Goal: Information Seeking & Learning: Learn about a topic

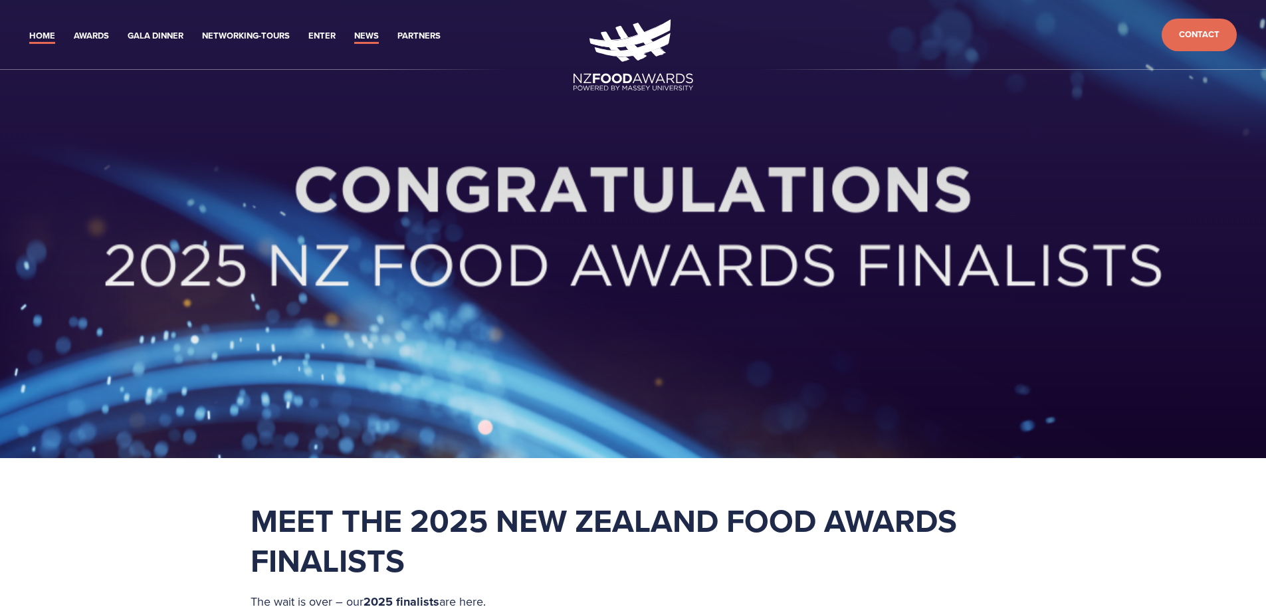
click at [365, 33] on link "News" at bounding box center [366, 36] width 25 height 15
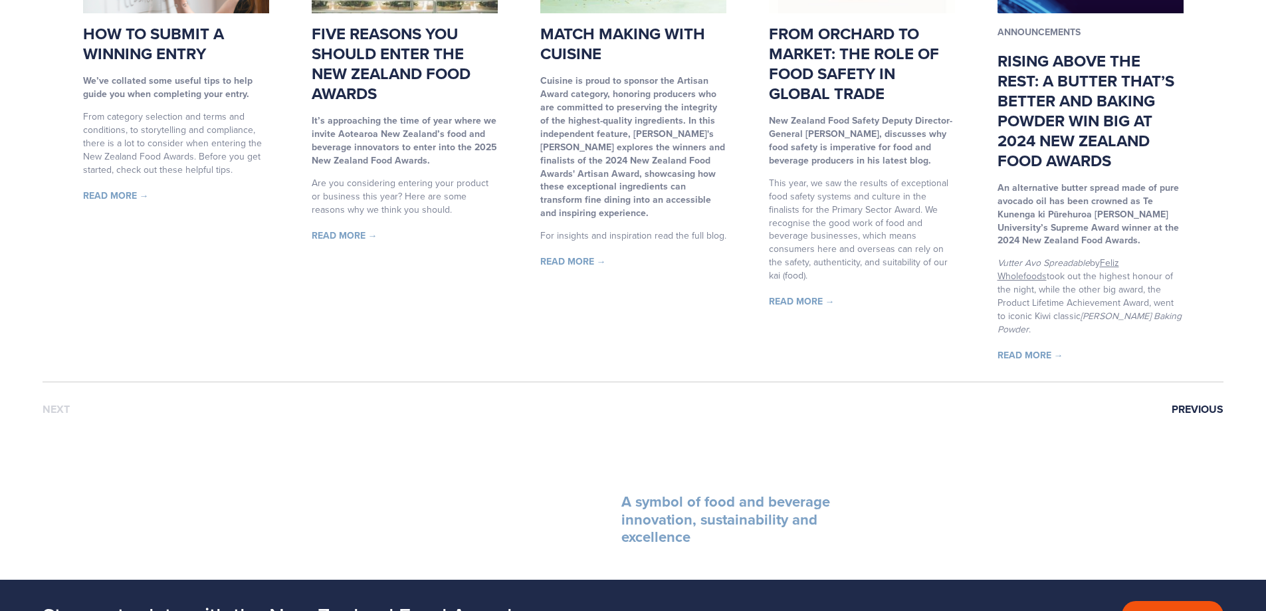
scroll to position [997, 0]
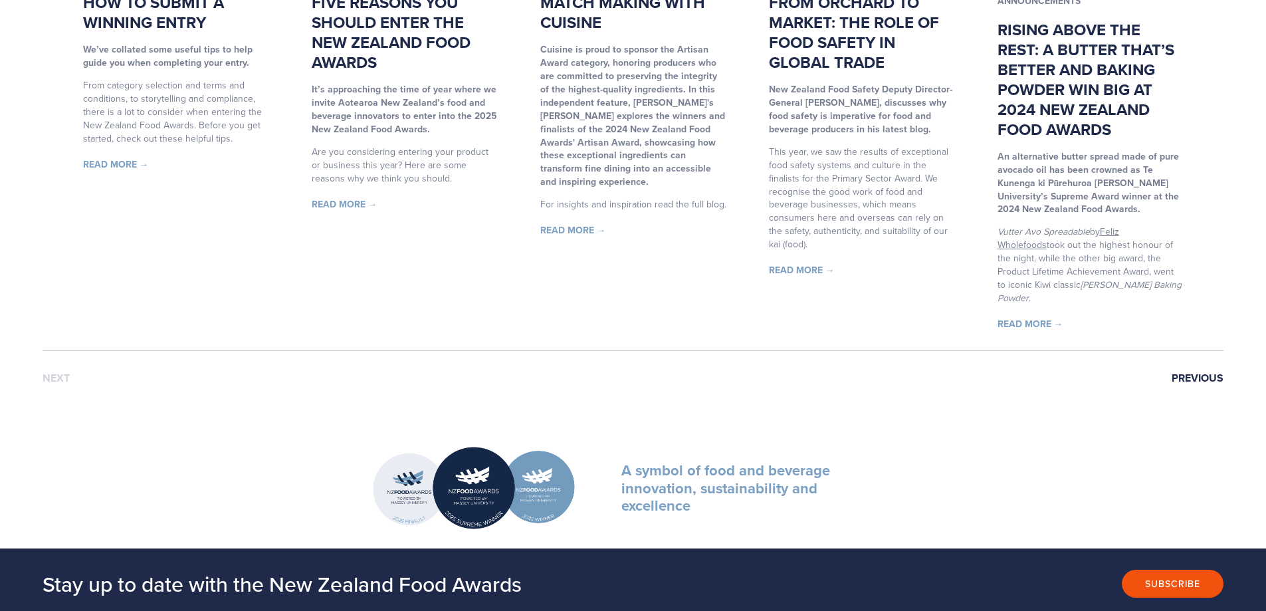
click at [1195, 372] on link "Previous" at bounding box center [1198, 378] width 52 height 12
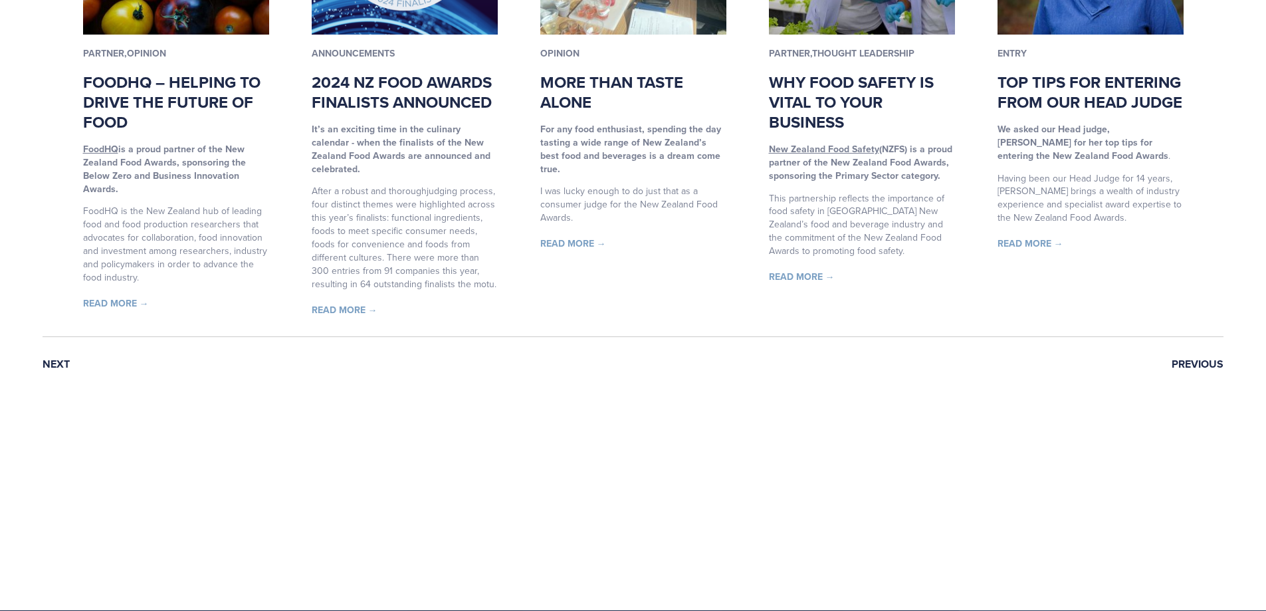
scroll to position [1064, 0]
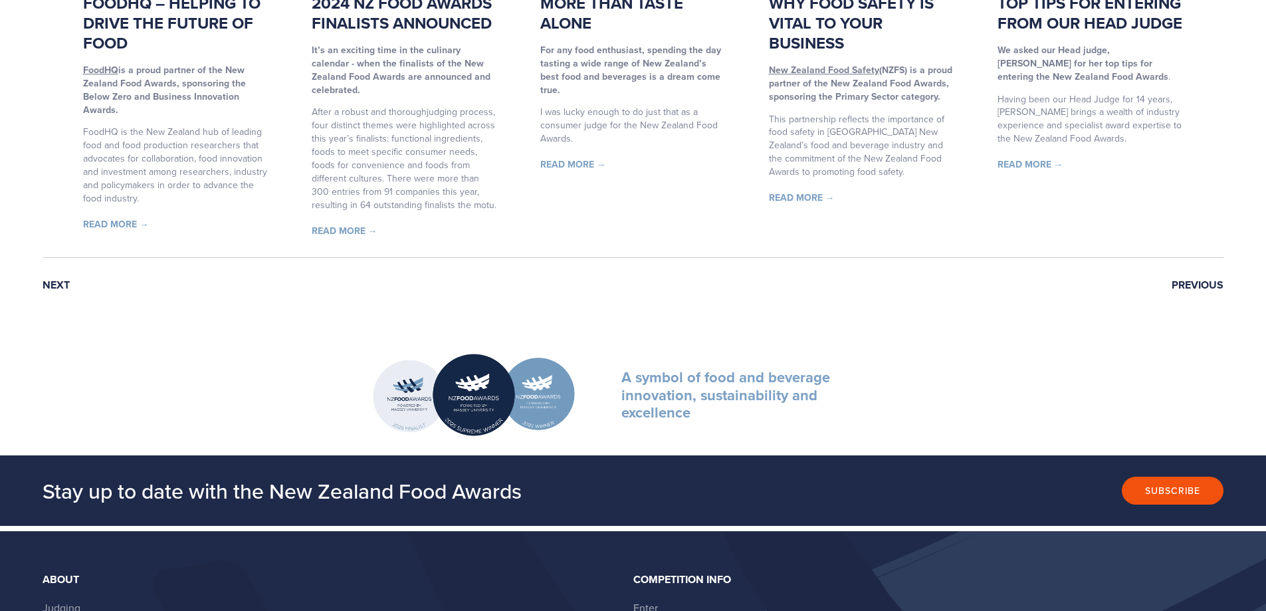
click at [1205, 283] on link "Previous" at bounding box center [1198, 285] width 52 height 12
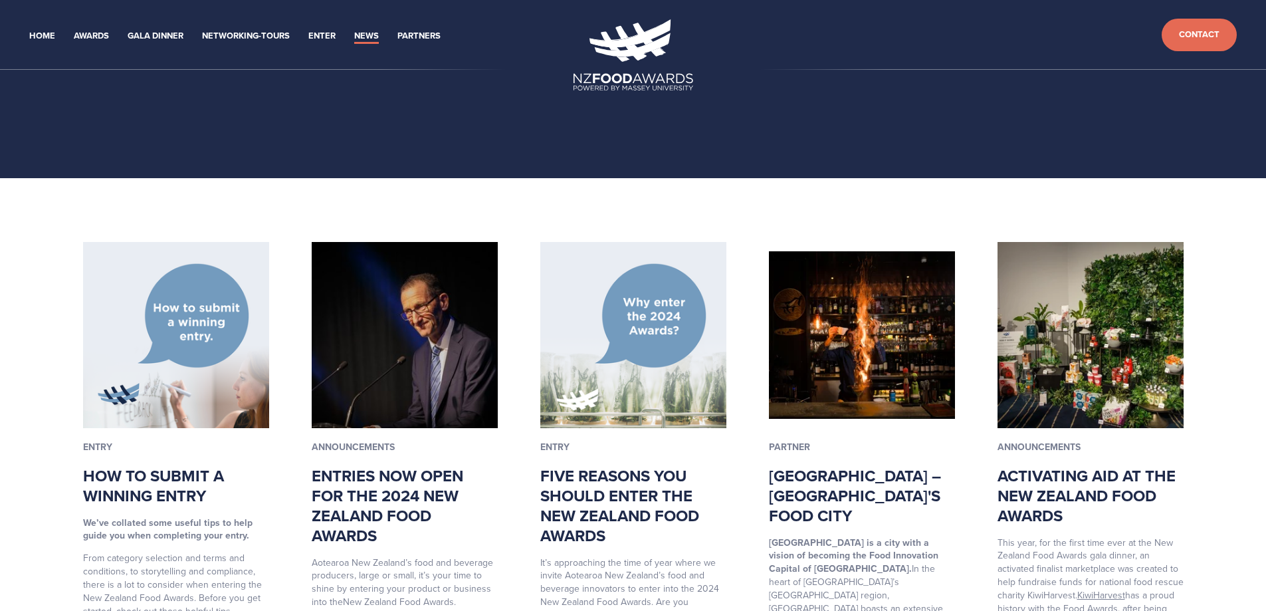
click at [839, 489] on link "Palmerston North – New Zealand's Food City" at bounding box center [855, 495] width 172 height 63
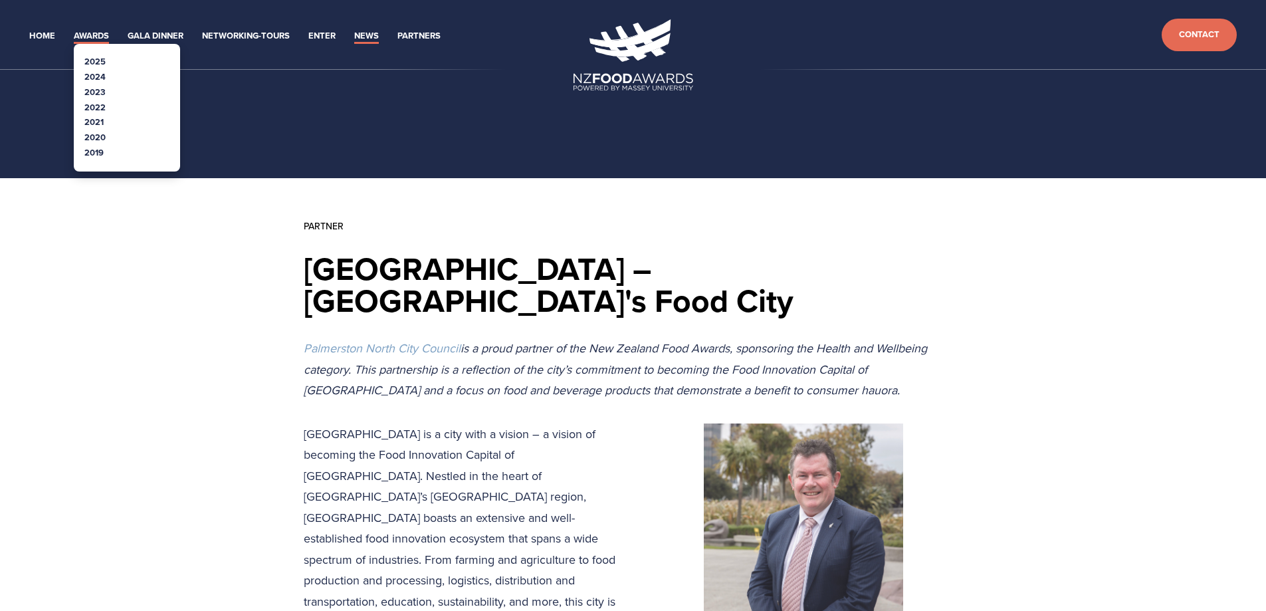
click at [92, 36] on link "Awards" at bounding box center [91, 36] width 35 height 15
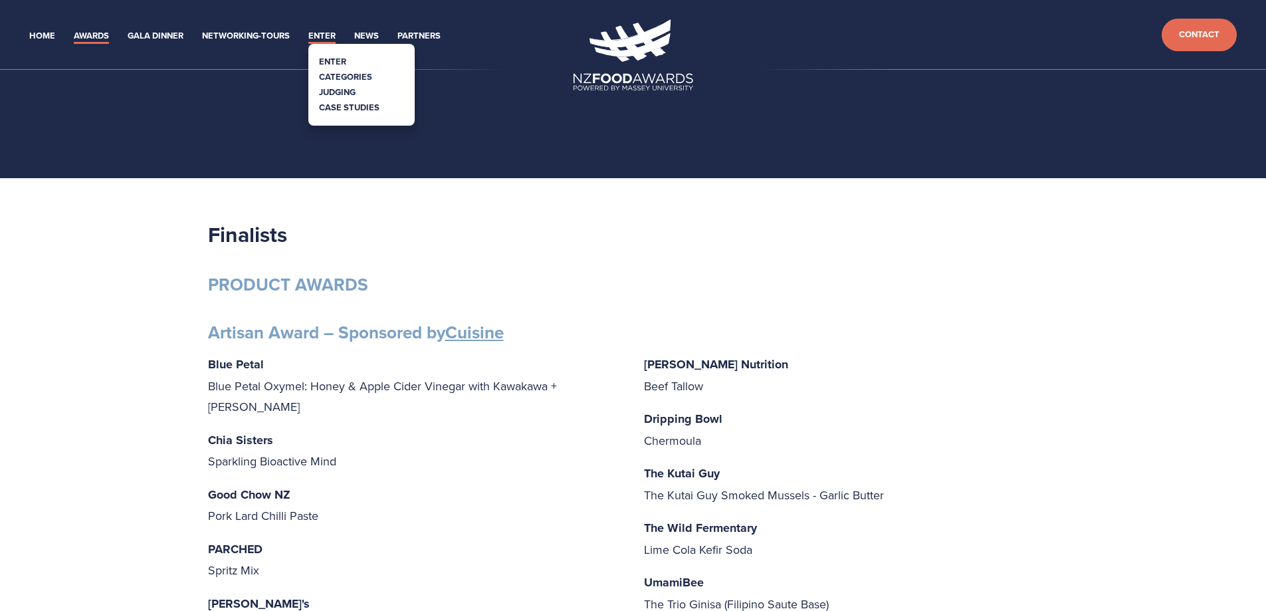
click at [332, 38] on link "Enter" at bounding box center [321, 36] width 27 height 15
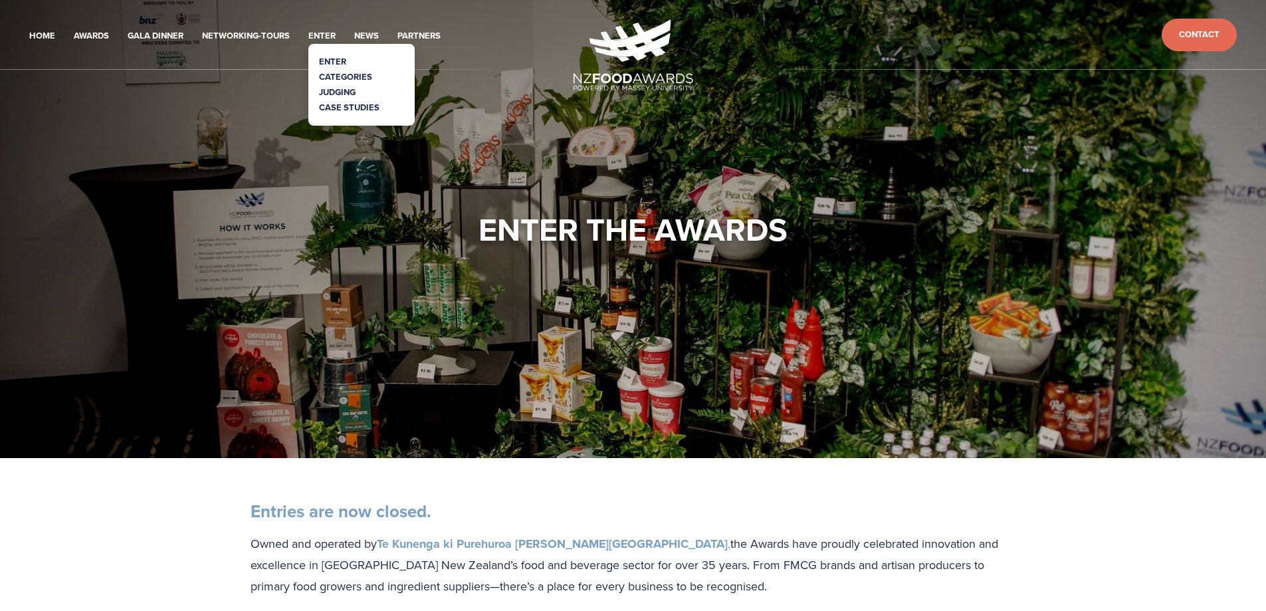
click at [326, 73] on link "Categories" at bounding box center [345, 76] width 53 height 13
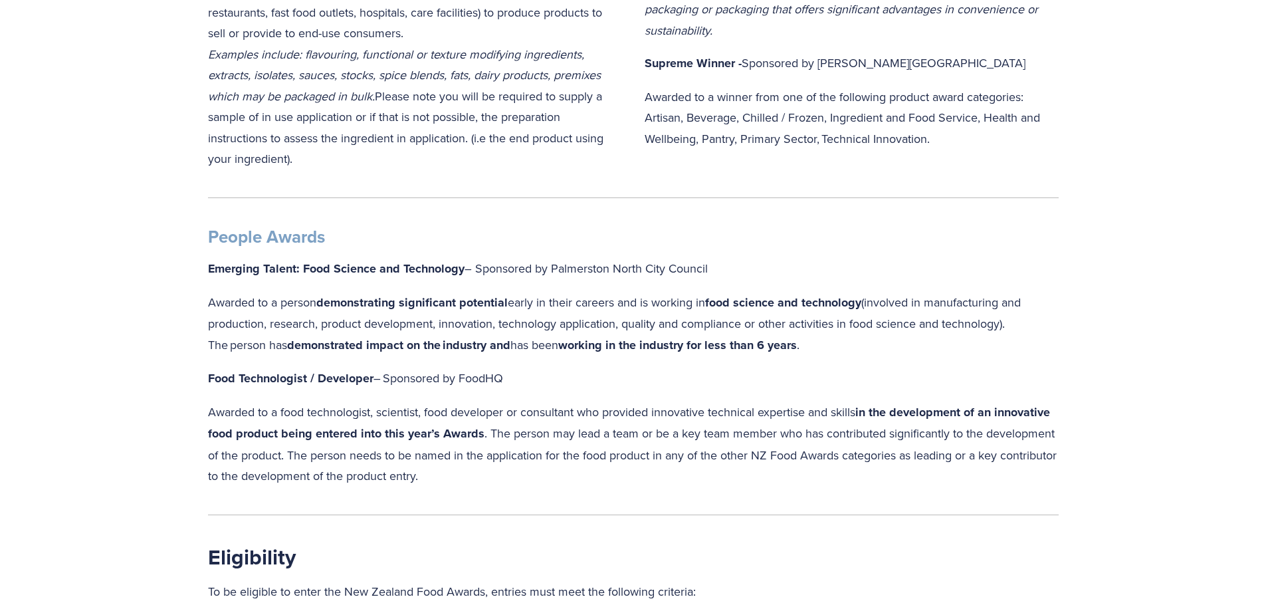
scroll to position [1263, 0]
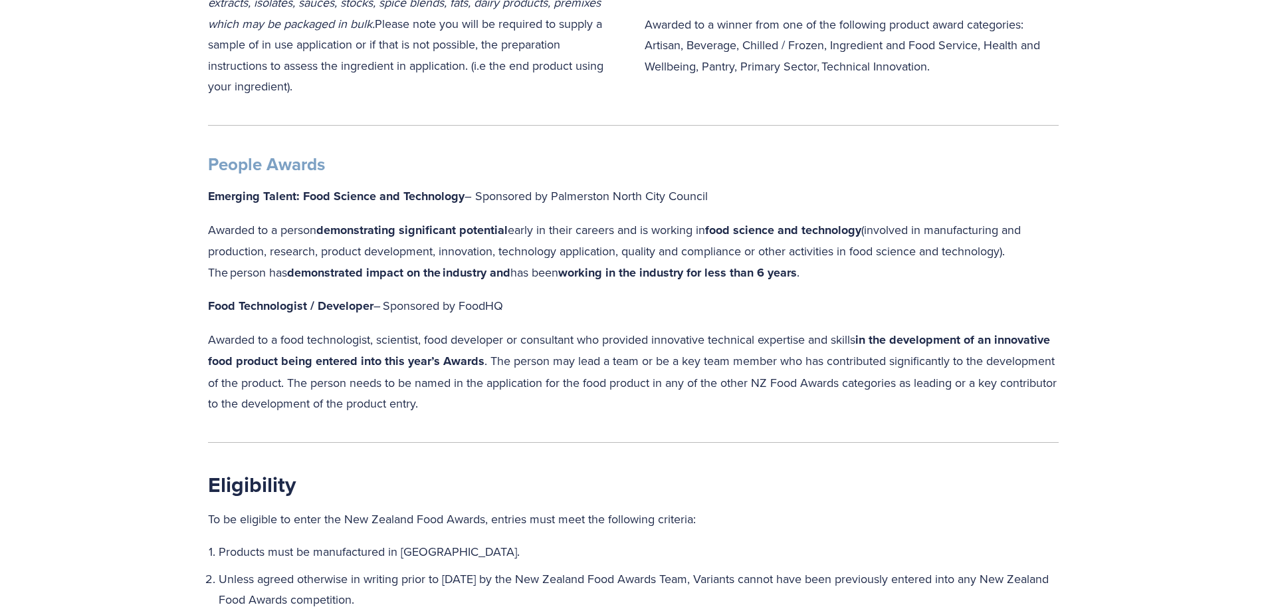
drag, startPoint x: 209, startPoint y: 164, endPoint x: 838, endPoint y: 273, distance: 638.3
click at [838, 273] on div "People Awards Emerging Talent: Food Science and Technology – Sponsored by Palme…" at bounding box center [633, 284] width 851 height 261
